Goal: Transaction & Acquisition: Book appointment/travel/reservation

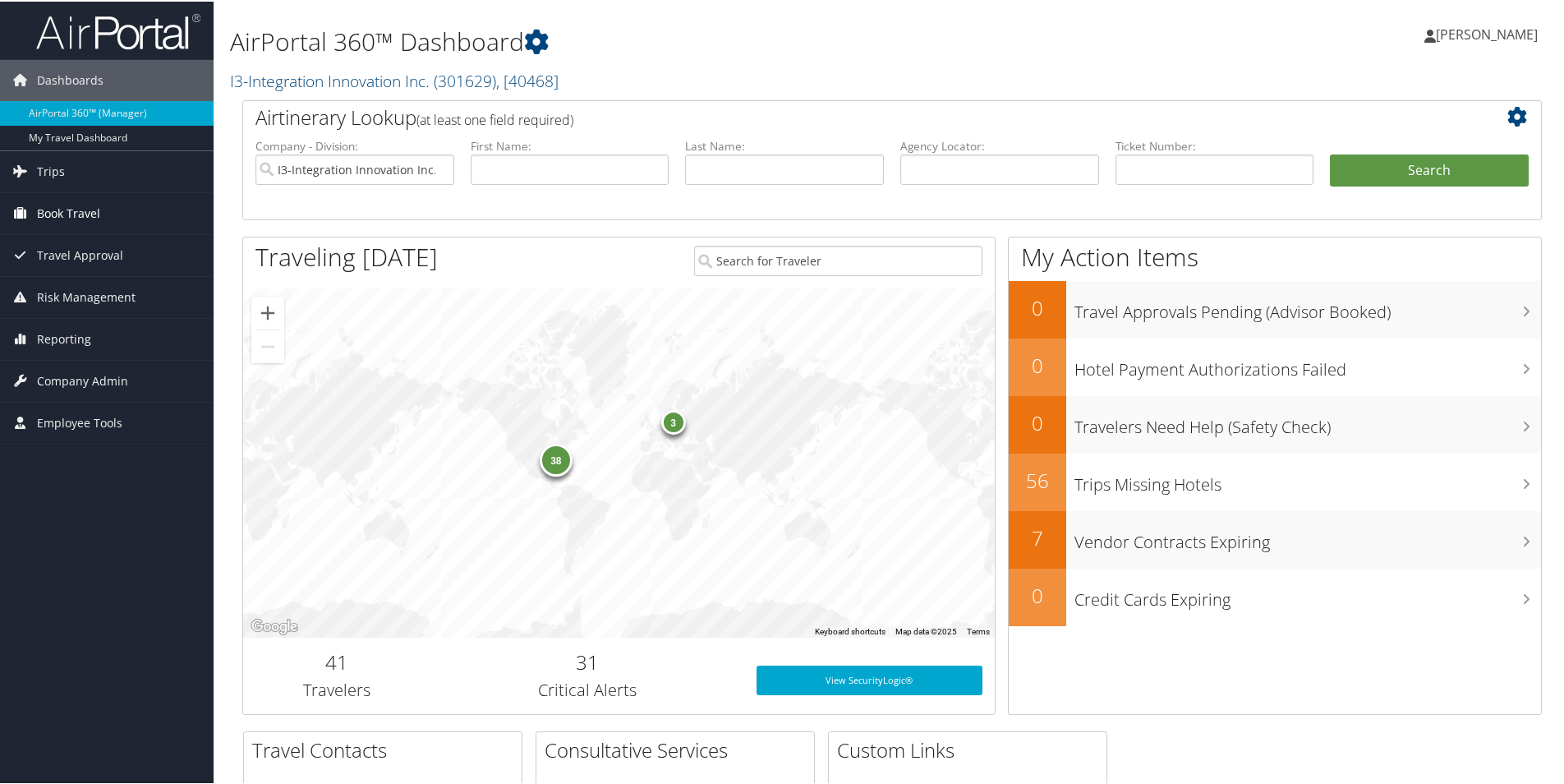
drag, startPoint x: 51, startPoint y: 214, endPoint x: 137, endPoint y: 203, distance: 86.7
click at [53, 214] on span "Book Travel" at bounding box center [68, 211] width 63 height 41
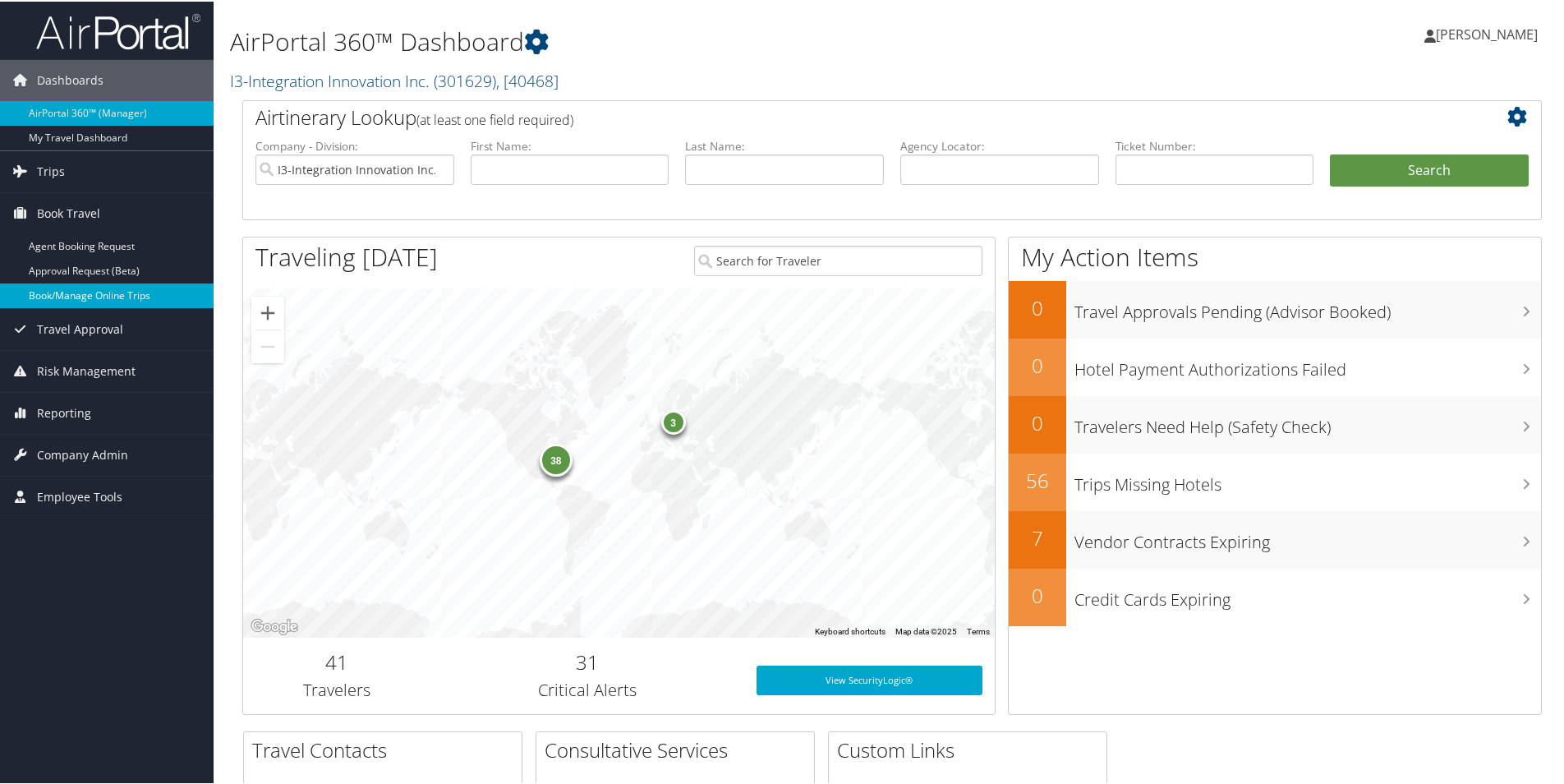
click at [80, 293] on link "Book/Manage Online Trips" at bounding box center [107, 294] width 214 height 24
click at [89, 299] on link "Book/Manage Online Trips" at bounding box center [107, 294] width 214 height 24
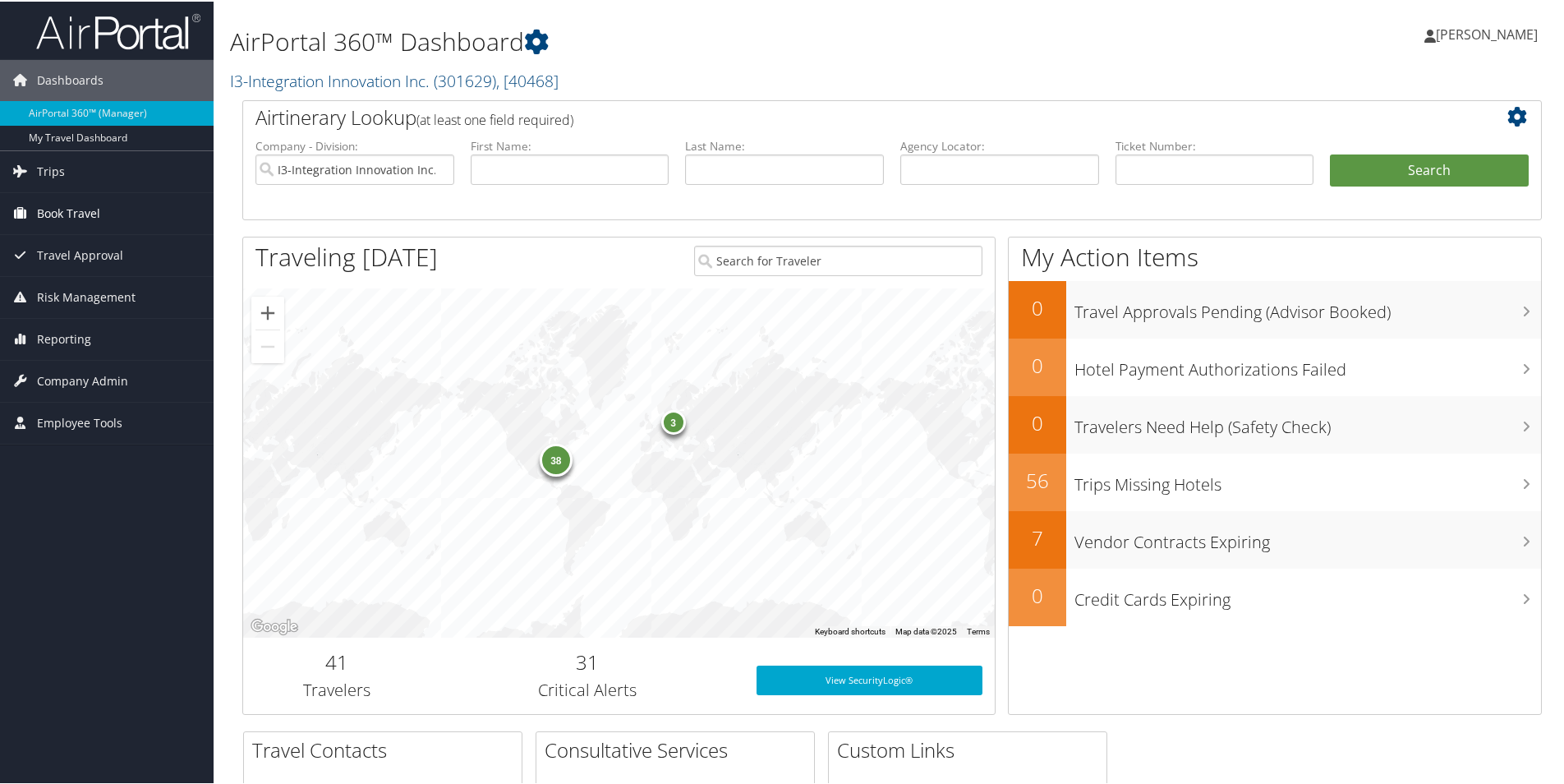
drag, startPoint x: 55, startPoint y: 206, endPoint x: 95, endPoint y: 215, distance: 41.0
click at [55, 207] on span "Book Travel" at bounding box center [68, 211] width 63 height 41
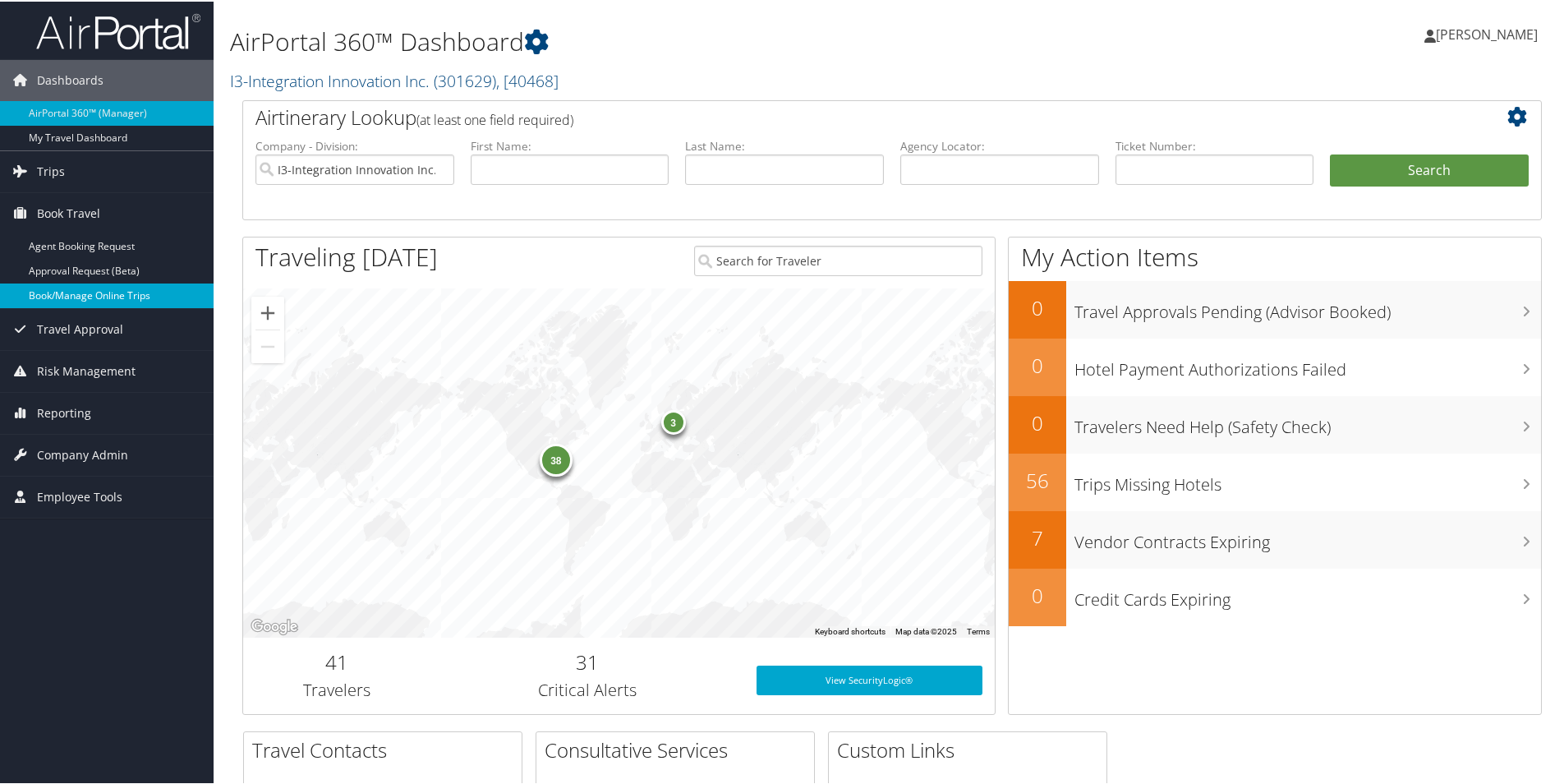
click at [107, 291] on link "Book/Manage Online Trips" at bounding box center [107, 294] width 214 height 24
